Goal: Transaction & Acquisition: Purchase product/service

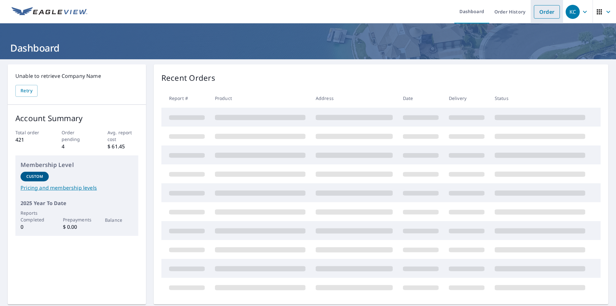
click at [543, 14] on link "Order" at bounding box center [547, 11] width 26 height 13
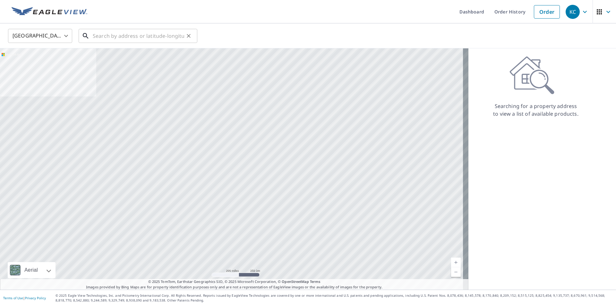
click at [104, 36] on input "text" at bounding box center [138, 36] width 91 height 18
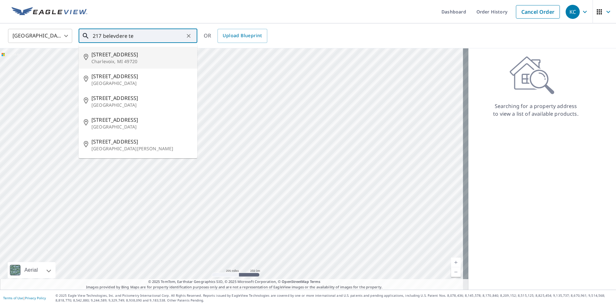
click at [132, 57] on span "217 Belvedere Terrace Dr" at bounding box center [141, 55] width 101 height 8
type input "217 Belvedere Terrace Dr Charlevoix, MI 49720"
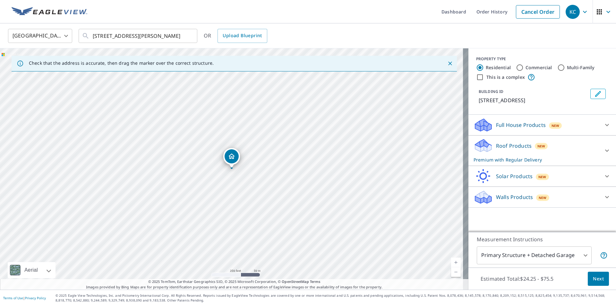
click at [558, 66] on input "Multi-Family" at bounding box center [561, 68] width 8 height 8
radio input "true"
type input "2"
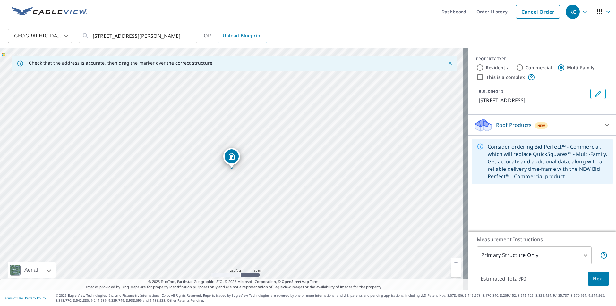
click at [507, 129] on p "Roof Products" at bounding box center [514, 125] width 36 height 8
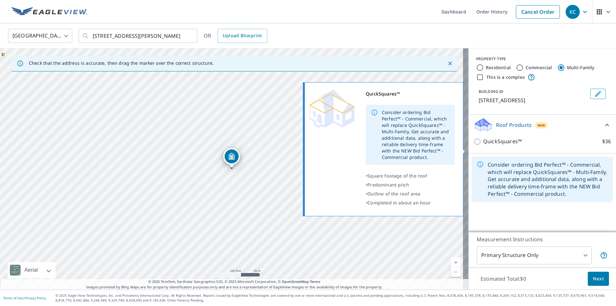
click at [473, 146] on input "QuickSquares™ $36" at bounding box center [478, 142] width 10 height 8
checkbox input "true"
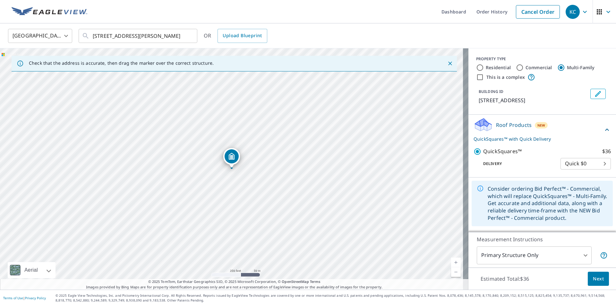
click at [595, 276] on span "Next" at bounding box center [598, 279] width 11 height 8
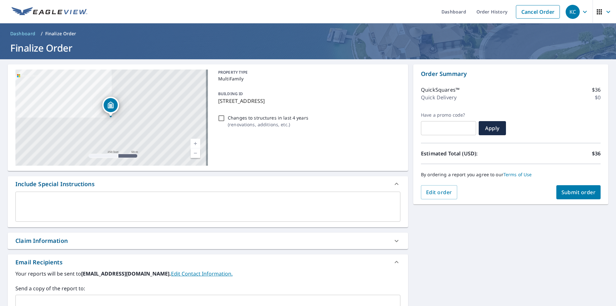
click at [568, 191] on span "Submit order" at bounding box center [578, 192] width 34 height 7
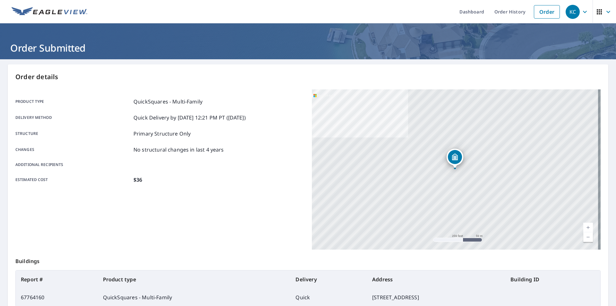
click at [484, 131] on div "217 Belvedere Terrace Dr Charlevoix, MI 49720" at bounding box center [456, 169] width 289 height 160
